Goal: Transaction & Acquisition: Purchase product/service

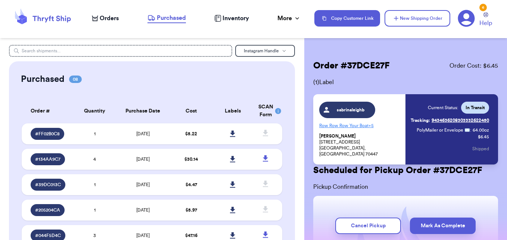
scroll to position [4, 0]
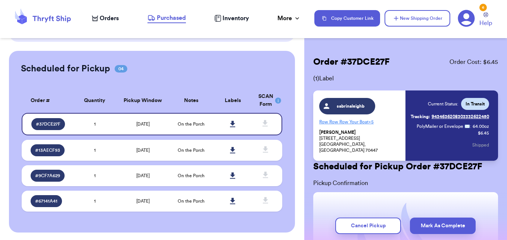
click at [104, 19] on span "Orders" at bounding box center [109, 18] width 19 height 9
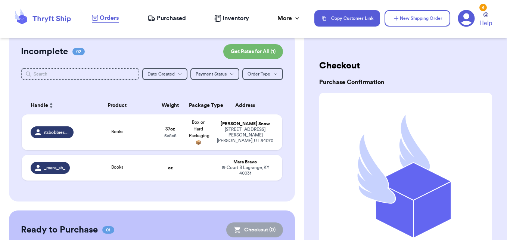
scroll to position [75, 0]
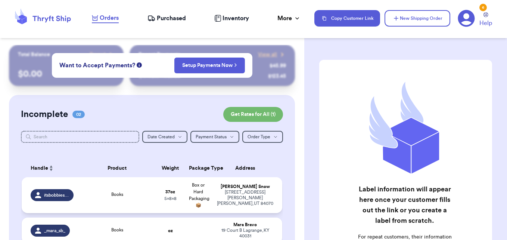
click at [139, 197] on div "Books" at bounding box center [117, 195] width 69 height 8
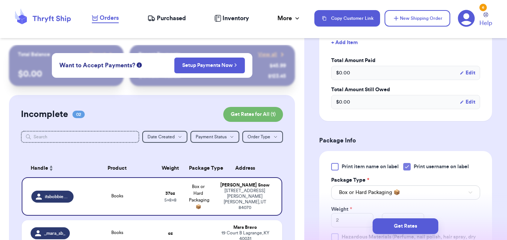
scroll to position [298, 0]
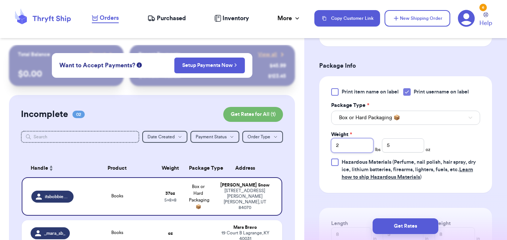
drag, startPoint x: 341, startPoint y: 144, endPoint x: 331, endPoint y: 144, distance: 10.1
click at [331, 144] on input "2" at bounding box center [352, 145] width 42 height 14
type input "4"
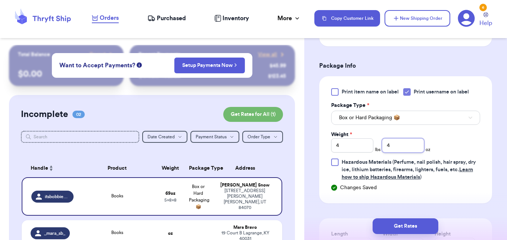
type input "4"
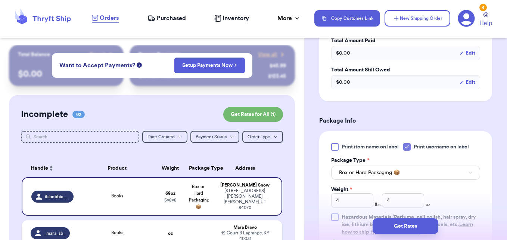
scroll to position [261, 0]
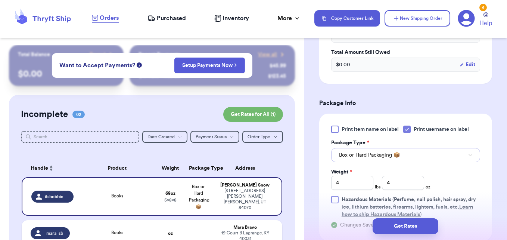
click at [412, 155] on button "Box or Hard Packaging 📦" at bounding box center [405, 155] width 149 height 14
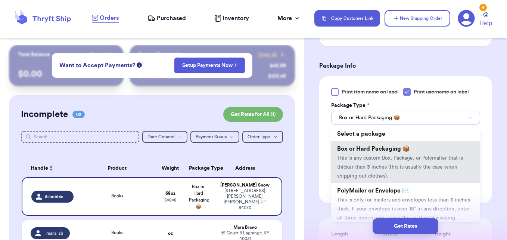
scroll to position [335, 0]
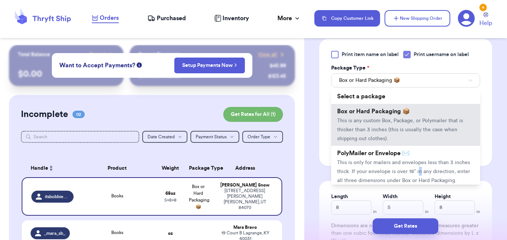
click at [434, 167] on li "PolyMailer or Envelope ✉️ This is only for mailers and envelopes less than 3 in…" at bounding box center [405, 167] width 149 height 42
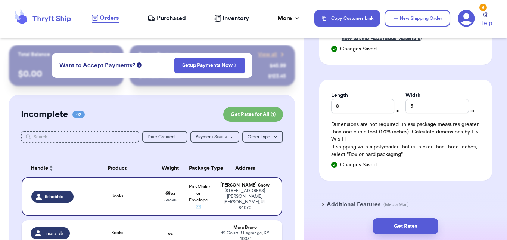
scroll to position [447, 0]
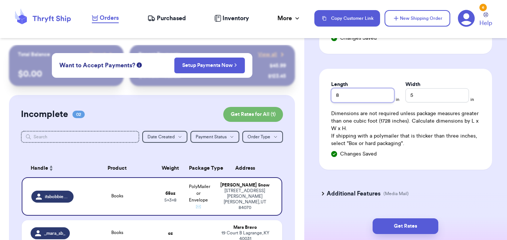
drag, startPoint x: 345, startPoint y: 95, endPoint x: 320, endPoint y: 92, distance: 24.5
click at [320, 92] on div "Length 8 in Width 5 in Dimensions are not required unless package measures grea…" at bounding box center [405, 119] width 173 height 101
type input "11"
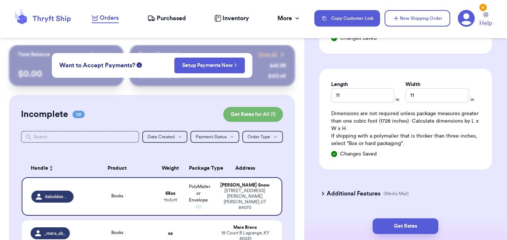
click at [323, 192] on icon at bounding box center [323, 194] width 2 height 4
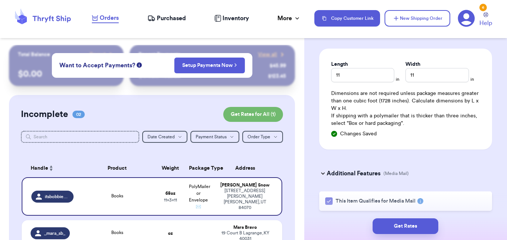
scroll to position [485, 0]
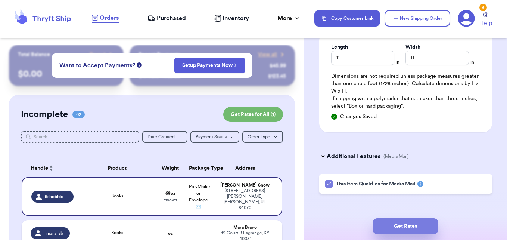
click at [422, 224] on button "Get Rates" at bounding box center [406, 226] width 66 height 16
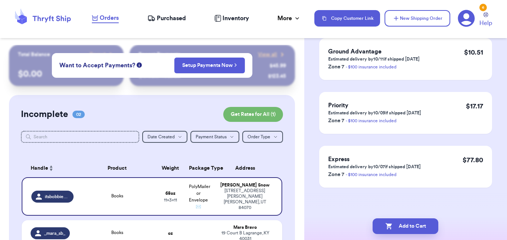
scroll to position [0, 0]
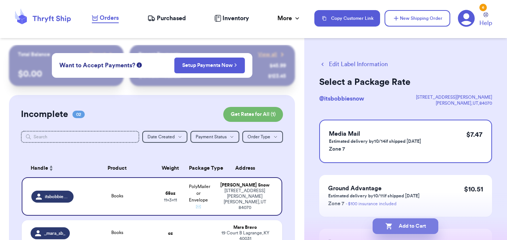
click at [421, 225] on button "Add to Cart" at bounding box center [406, 226] width 66 height 16
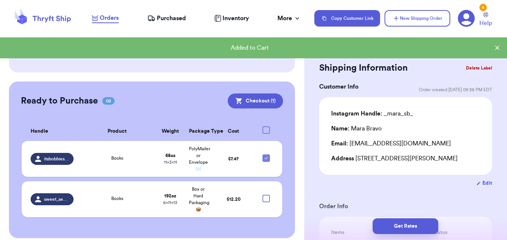
scroll to position [160, 0]
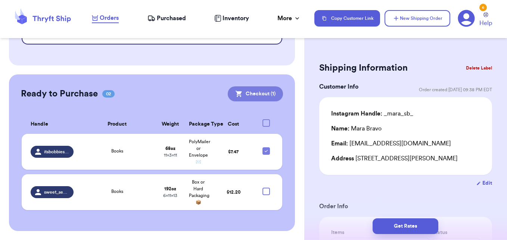
click at [251, 96] on button "Checkout ( 1 )" at bounding box center [255, 93] width 55 height 15
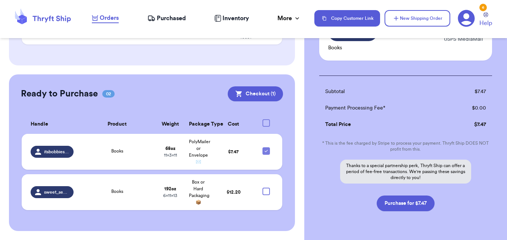
scroll to position [102, 0]
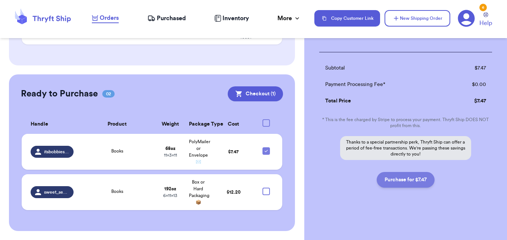
click at [409, 180] on button "Purchase for $7.47" at bounding box center [406, 180] width 58 height 16
checkbox input "false"
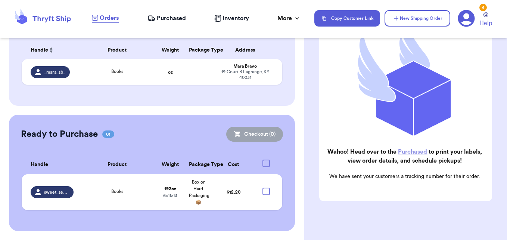
scroll to position [118, 0]
click at [177, 20] on span "Purchased" at bounding box center [171, 18] width 29 height 9
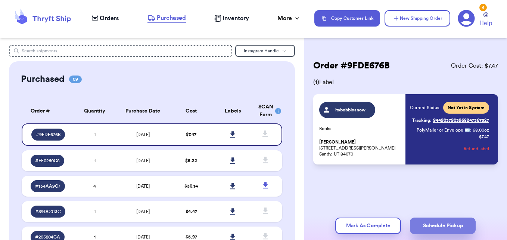
click at [444, 221] on button "Schedule Pickup" at bounding box center [443, 225] width 66 height 16
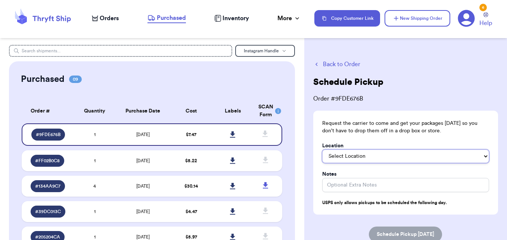
drag, startPoint x: 409, startPoint y: 157, endPoint x: 402, endPoint y: 154, distance: 7.9
click at [409, 157] on select "Select Location In/At Mailbox On the Porch Front Door Back Door Side Door Knock…" at bounding box center [405, 155] width 167 height 13
select select "On the Porch"
click at [322, 149] on select "Select Location In/At Mailbox On the Porch Front Door Back Door Side Door Knock…" at bounding box center [405, 155] width 167 height 13
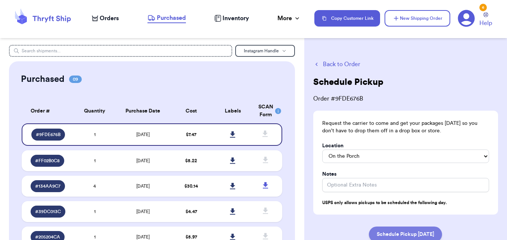
click at [394, 235] on button "Schedule Pickup Tomorrow" at bounding box center [405, 234] width 73 height 16
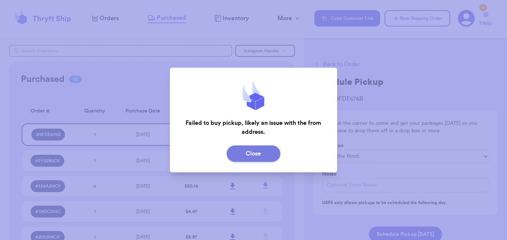
click at [263, 156] on button "Close" at bounding box center [254, 153] width 54 height 16
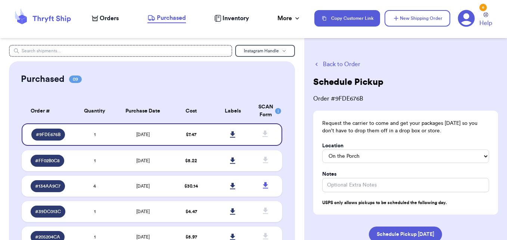
click at [330, 59] on div "Back to Order Schedule Pickup Order # 9FDE676B Request the carrier to come and …" at bounding box center [405, 173] width 203 height 257
click at [330, 63] on button "Back to Order" at bounding box center [405, 64] width 185 height 9
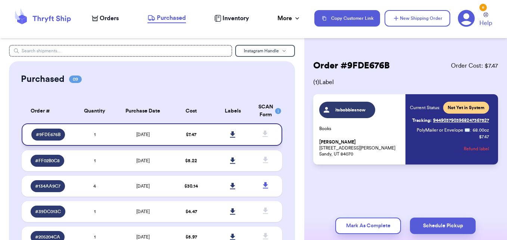
click at [230, 133] on icon at bounding box center [233, 134] width 6 height 7
